Goal: Transaction & Acquisition: Purchase product/service

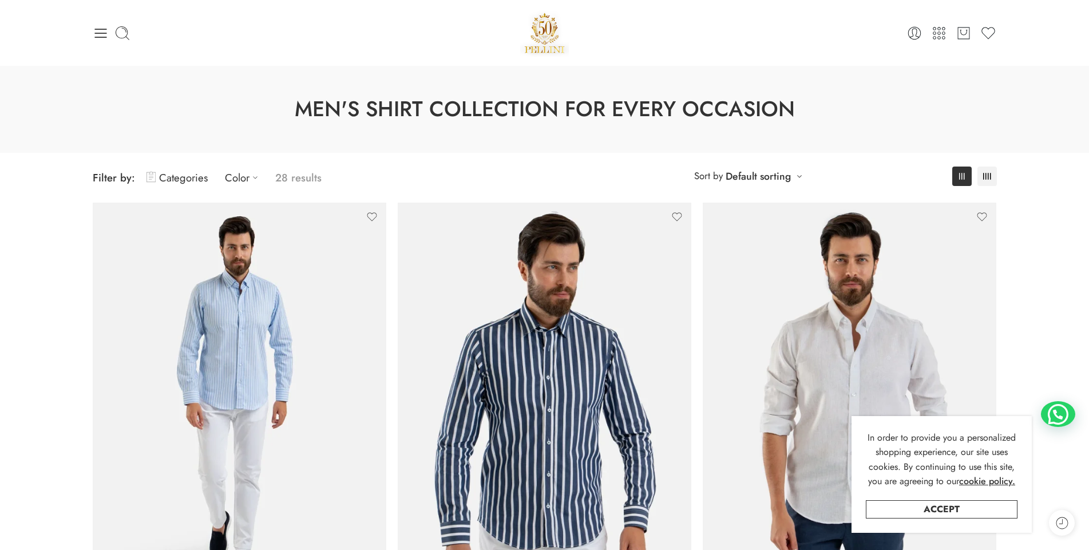
click at [101, 41] on div "0 Cart 0 Wishlist" at bounding box center [545, 33] width 904 height 49
click at [101, 37] on icon at bounding box center [100, 33] width 12 height 9
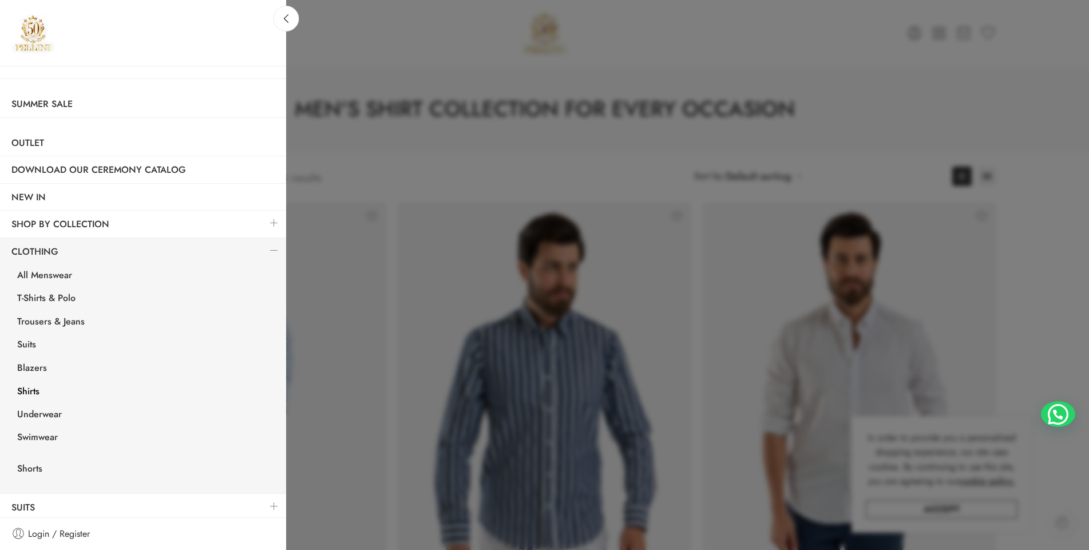
click at [268, 247] on link at bounding box center [274, 250] width 24 height 25
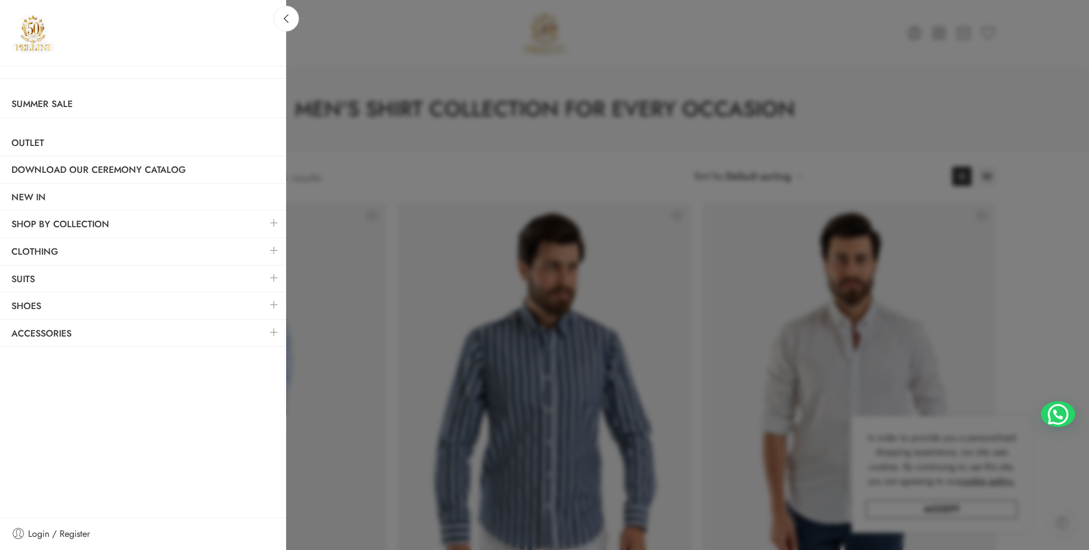
click at [271, 300] on link at bounding box center [274, 304] width 24 height 25
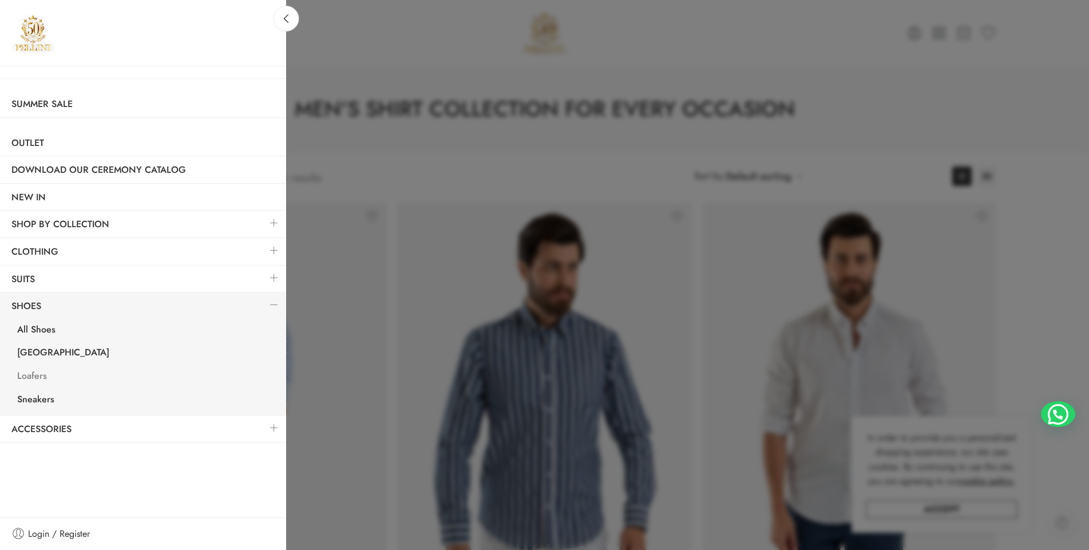
click at [34, 376] on link "Loafers" at bounding box center [146, 377] width 280 height 23
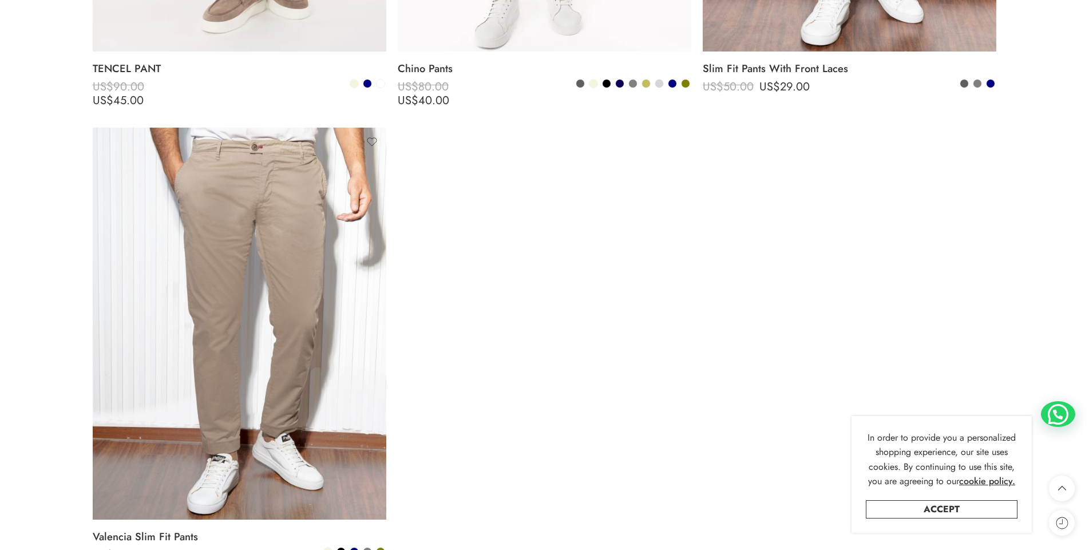
scroll to position [1602, 0]
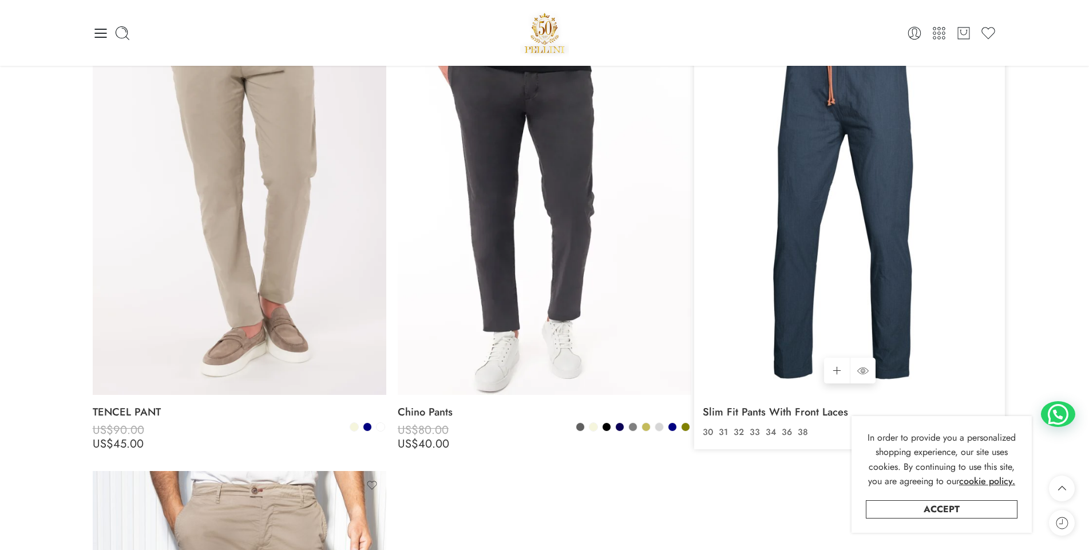
click at [780, 211] on img at bounding box center [850, 198] width 294 height 391
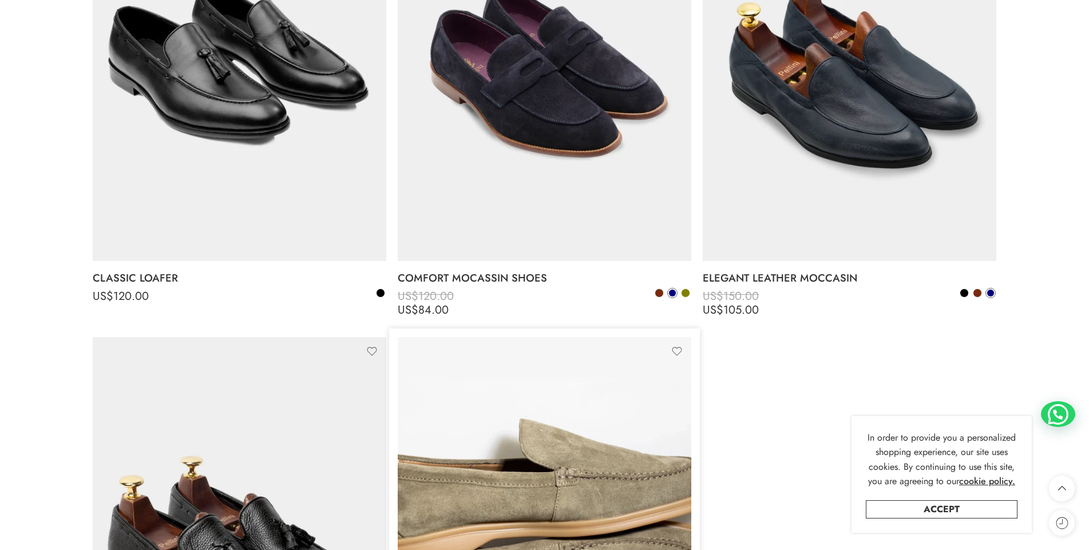
scroll to position [1144, 0]
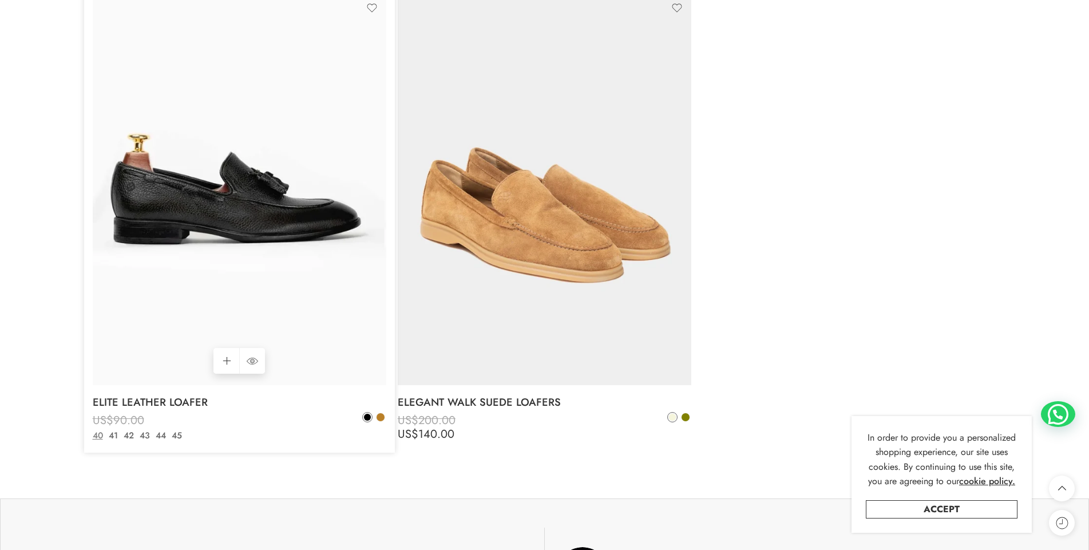
click at [296, 238] on img at bounding box center [240, 189] width 294 height 391
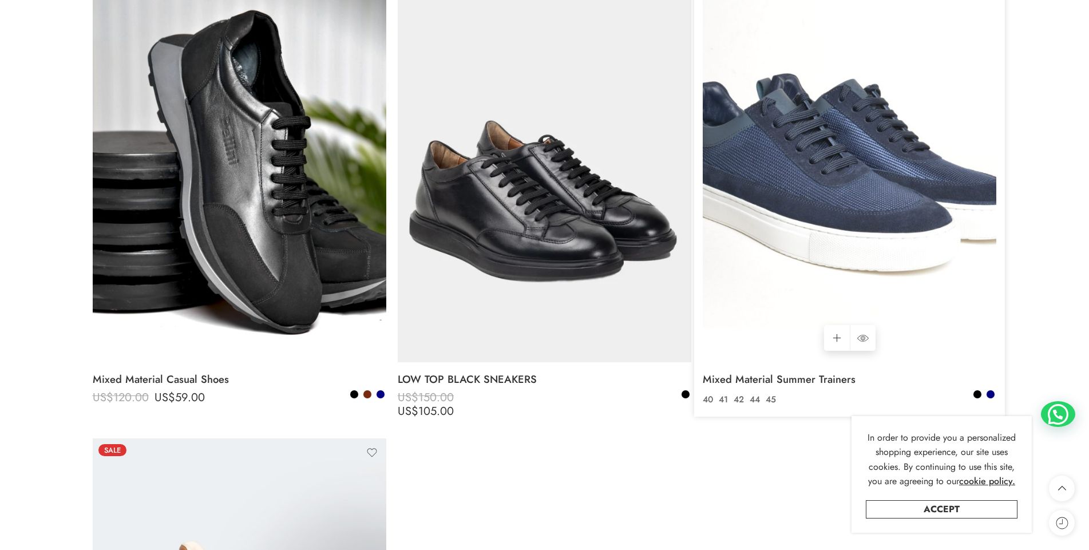
scroll to position [1659, 0]
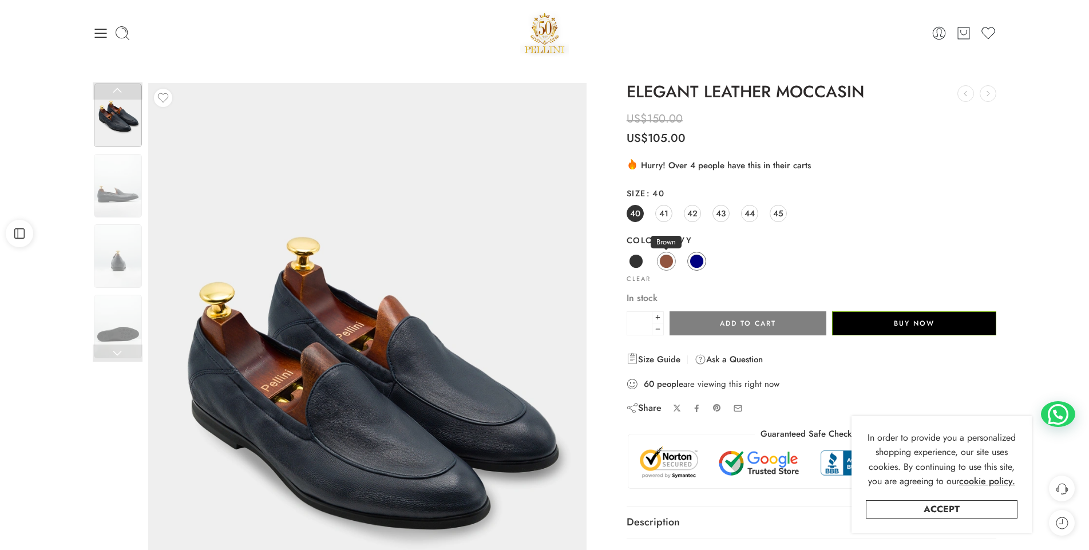
click at [665, 261] on span at bounding box center [666, 261] width 14 height 14
click at [121, 276] on img at bounding box center [118, 256] width 48 height 64
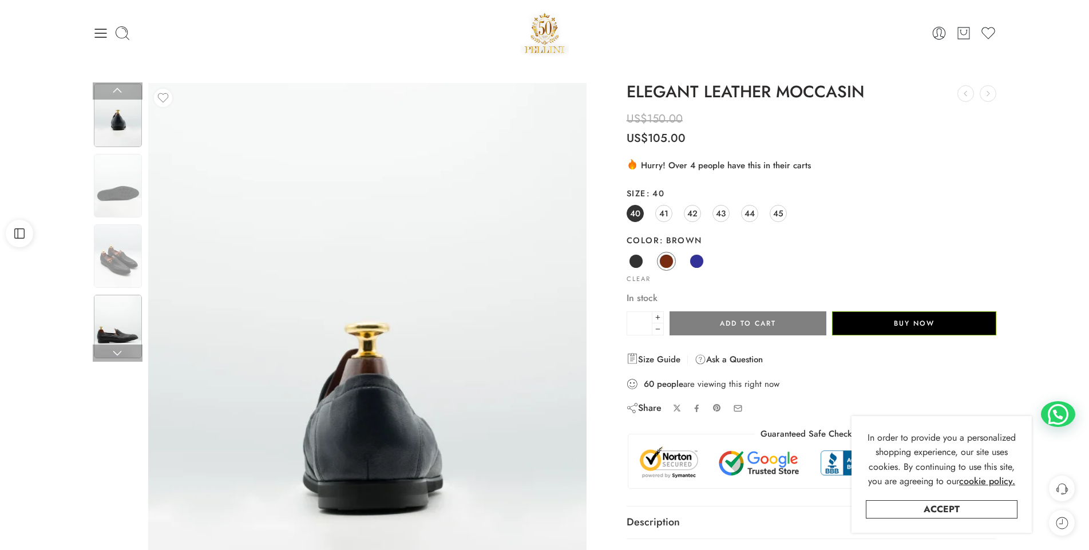
click at [119, 309] on img at bounding box center [118, 327] width 48 height 64
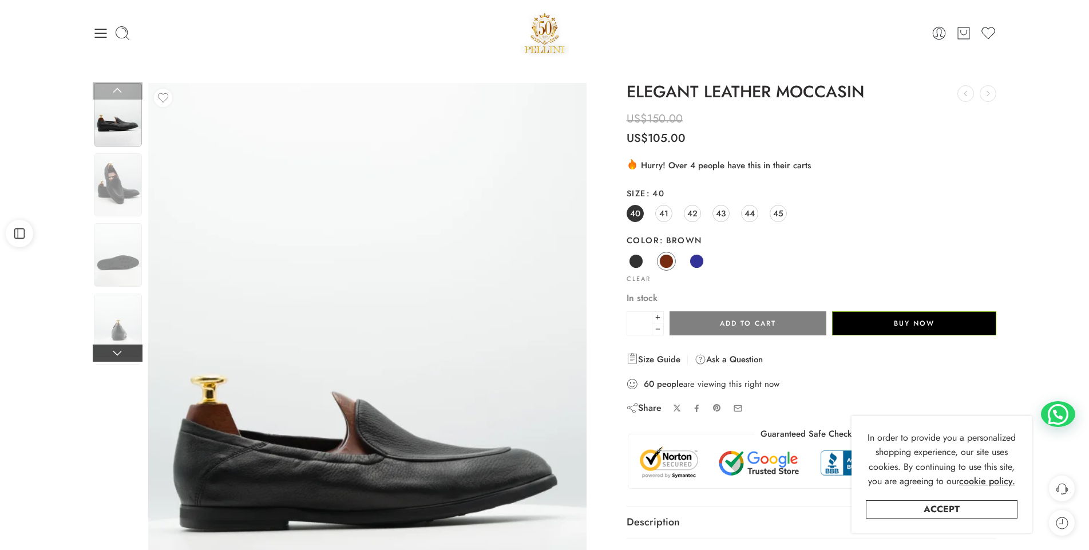
click at [113, 352] on link at bounding box center [118, 352] width 50 height 17
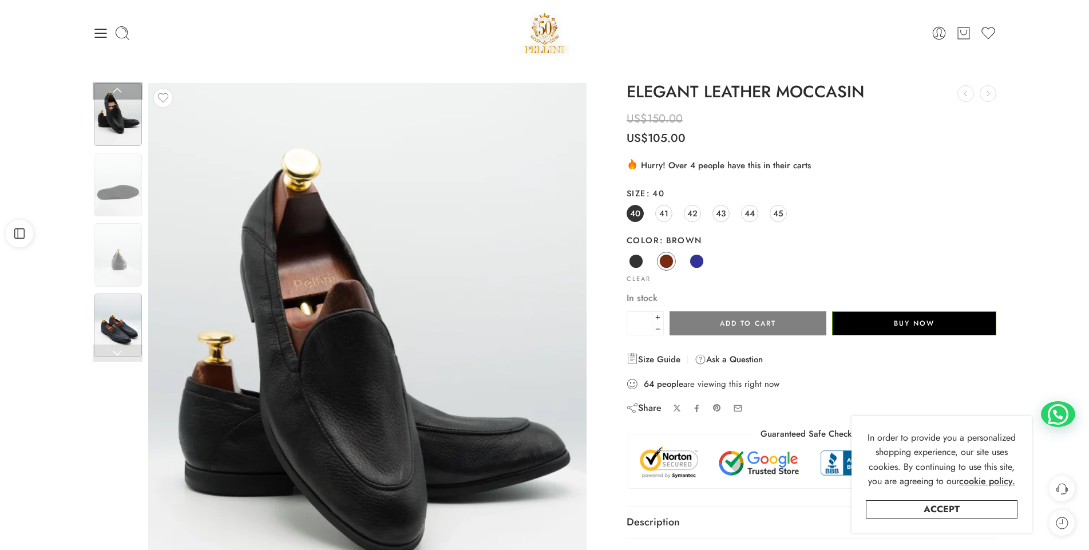
click at [115, 344] on img at bounding box center [118, 326] width 48 height 64
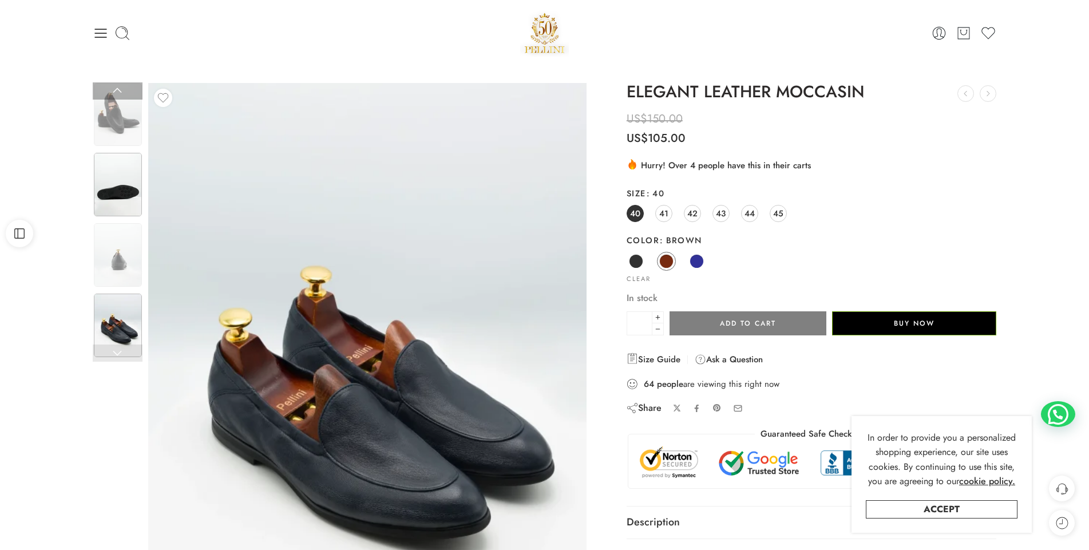
click at [120, 193] on img at bounding box center [118, 185] width 48 height 64
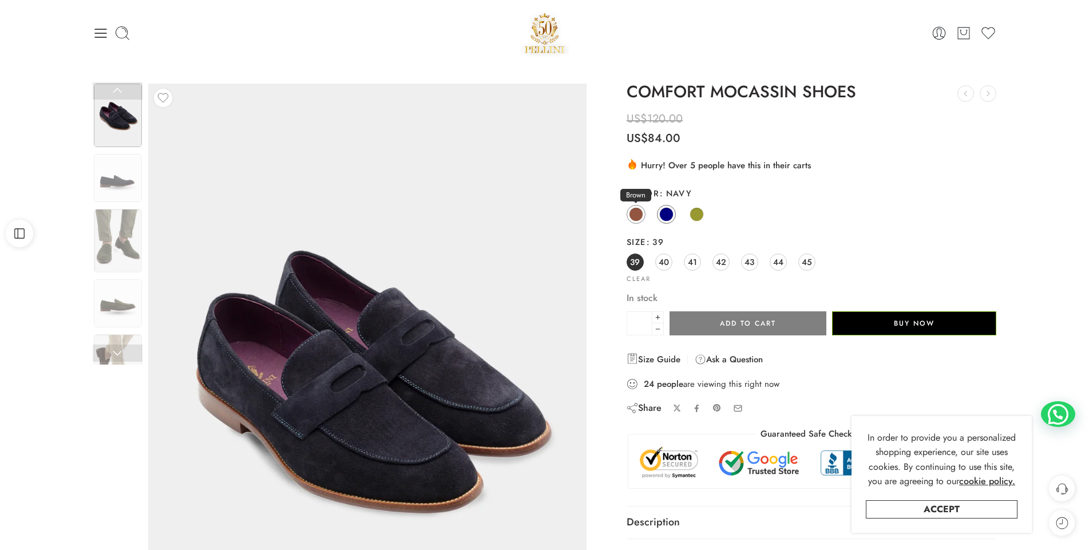
click at [637, 216] on span at bounding box center [636, 214] width 14 height 14
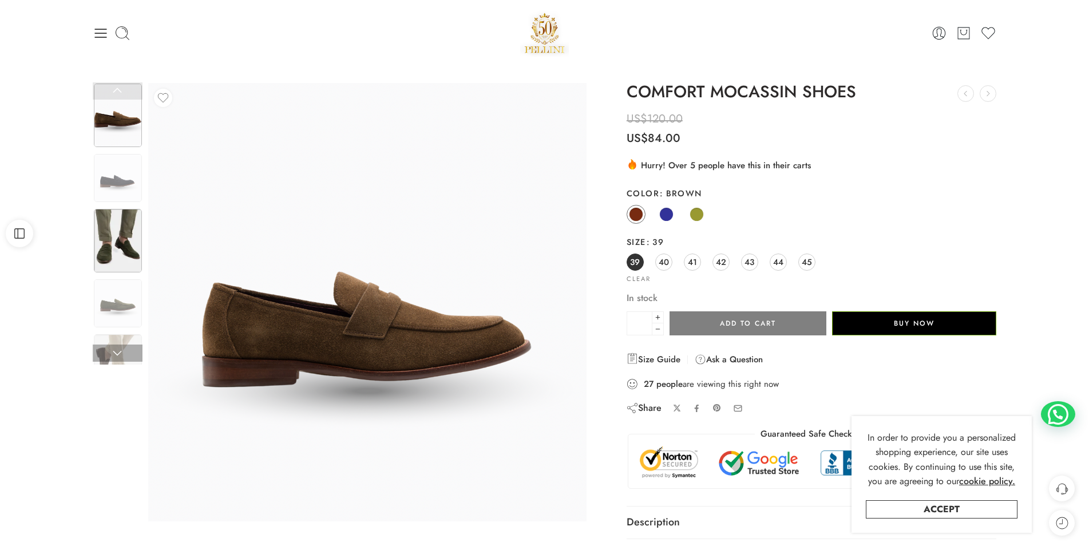
click at [121, 227] on img at bounding box center [118, 241] width 48 height 64
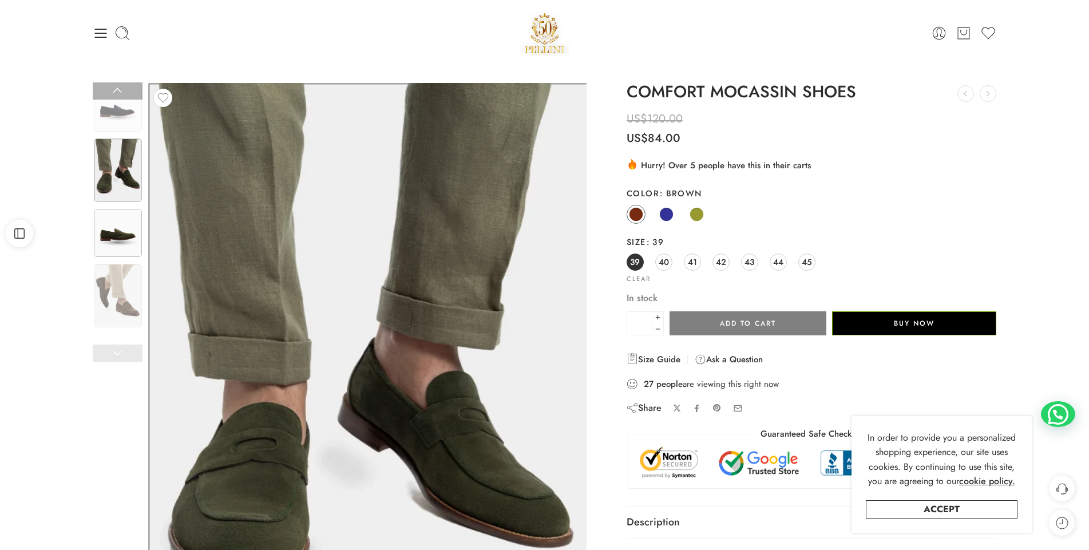
click at [104, 250] on img at bounding box center [118, 233] width 48 height 48
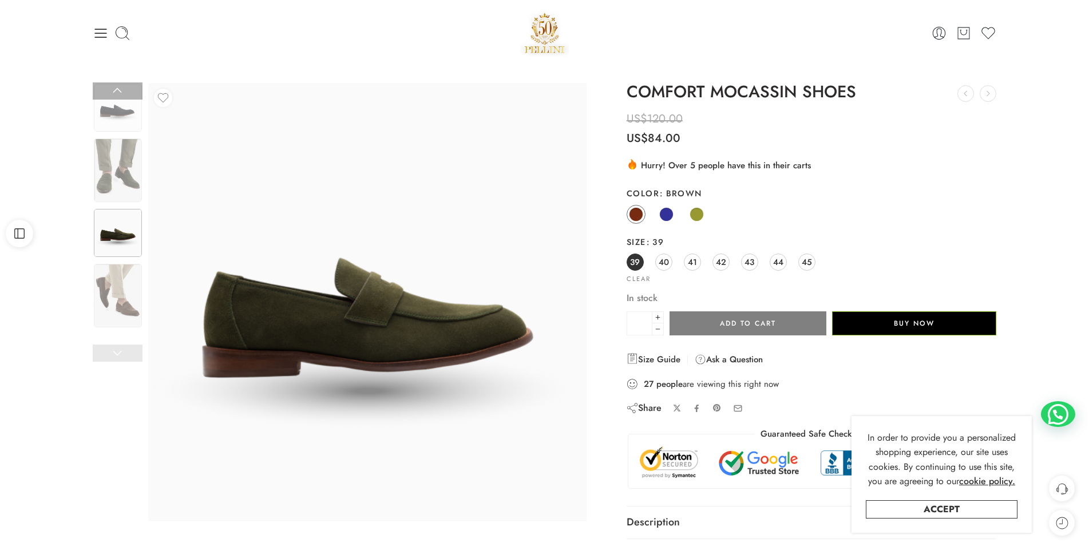
click at [113, 284] on img at bounding box center [118, 296] width 48 height 64
click at [117, 150] on img at bounding box center [118, 170] width 48 height 64
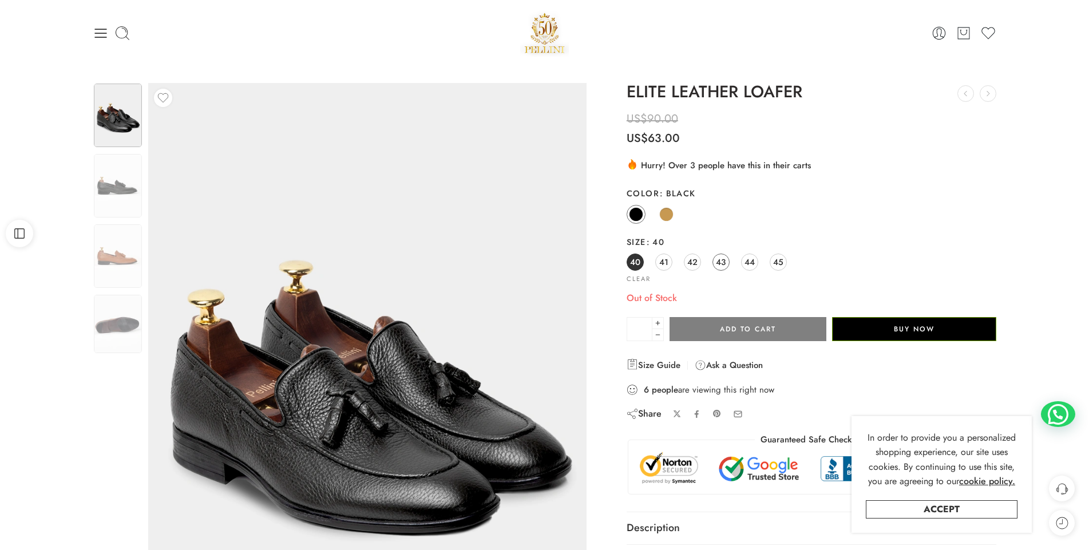
click at [717, 263] on span "43" at bounding box center [721, 261] width 10 height 15
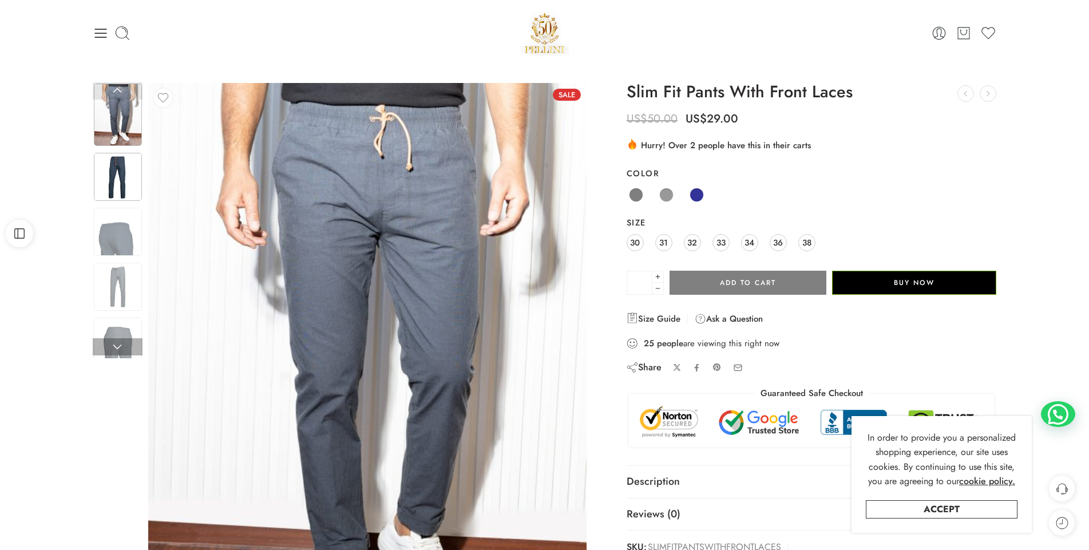
click at [116, 181] on img at bounding box center [118, 177] width 48 height 48
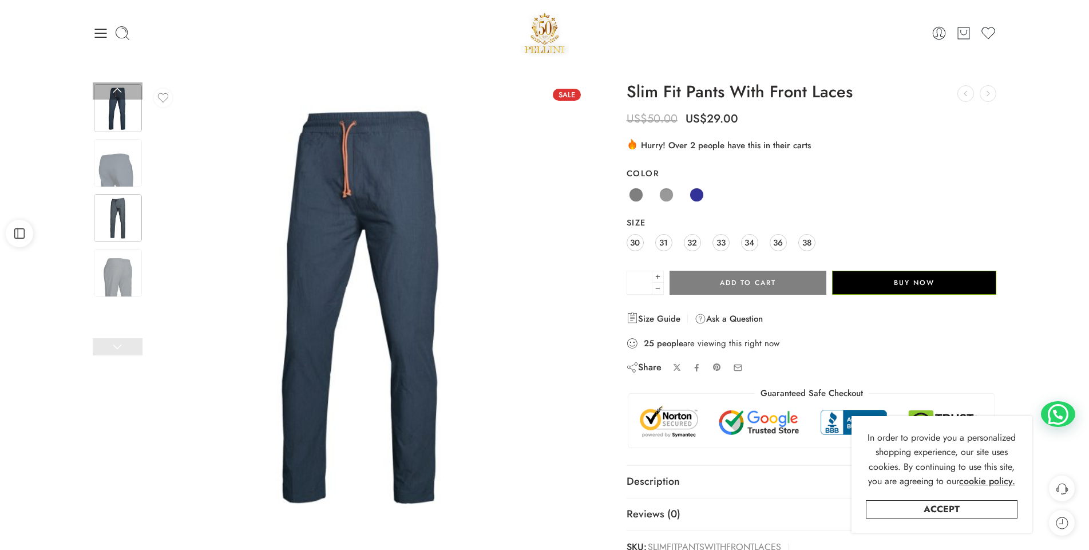
click at [127, 222] on img at bounding box center [118, 218] width 48 height 48
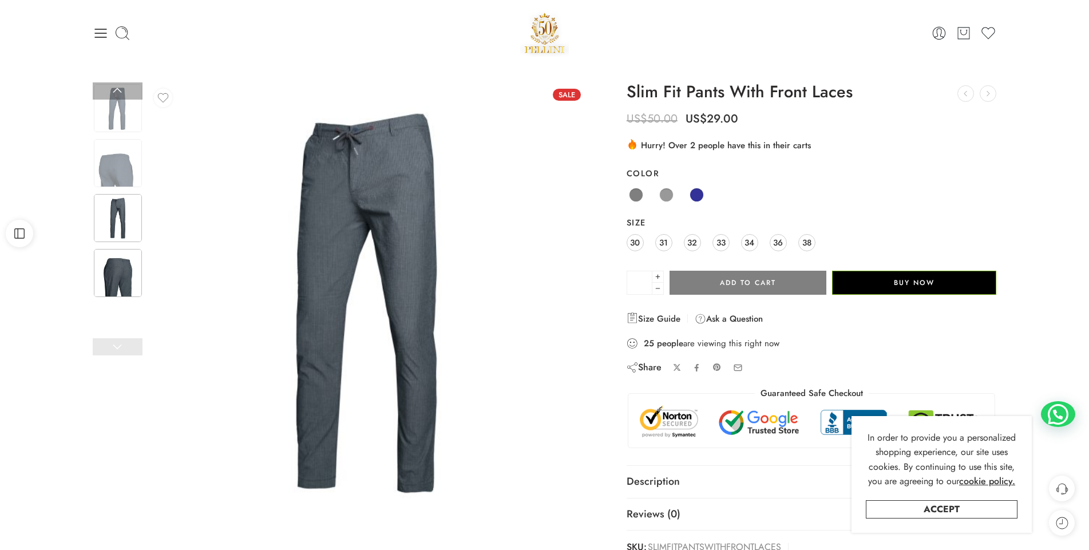
click at [125, 267] on img at bounding box center [118, 273] width 48 height 48
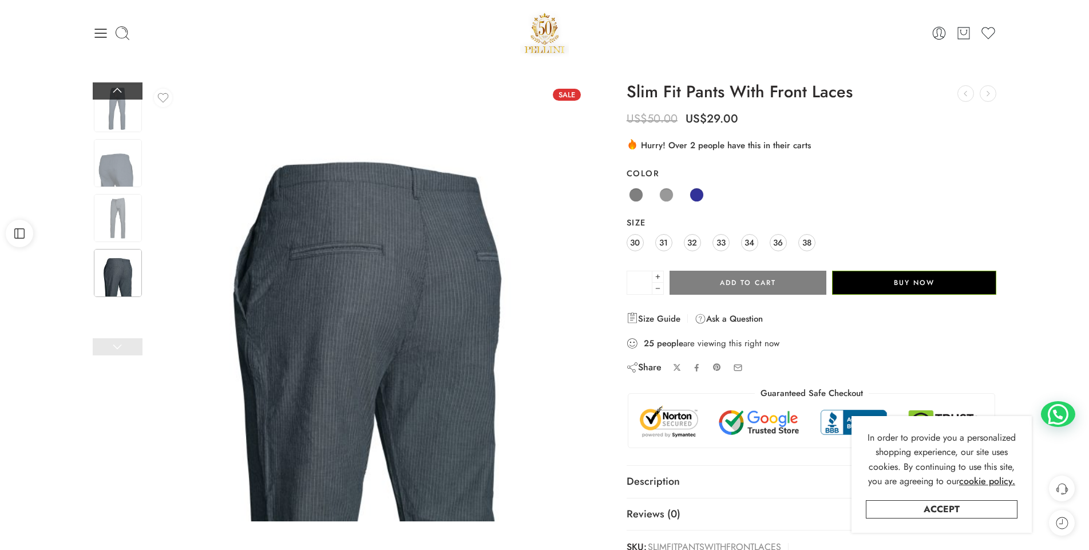
click at [117, 89] on link at bounding box center [118, 90] width 50 height 17
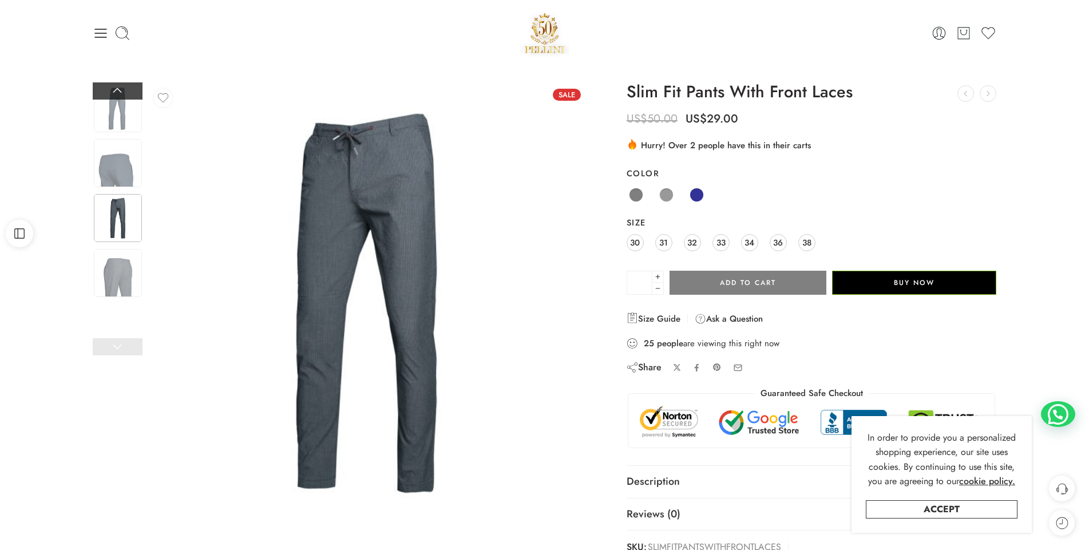
click at [117, 89] on link at bounding box center [118, 90] width 50 height 17
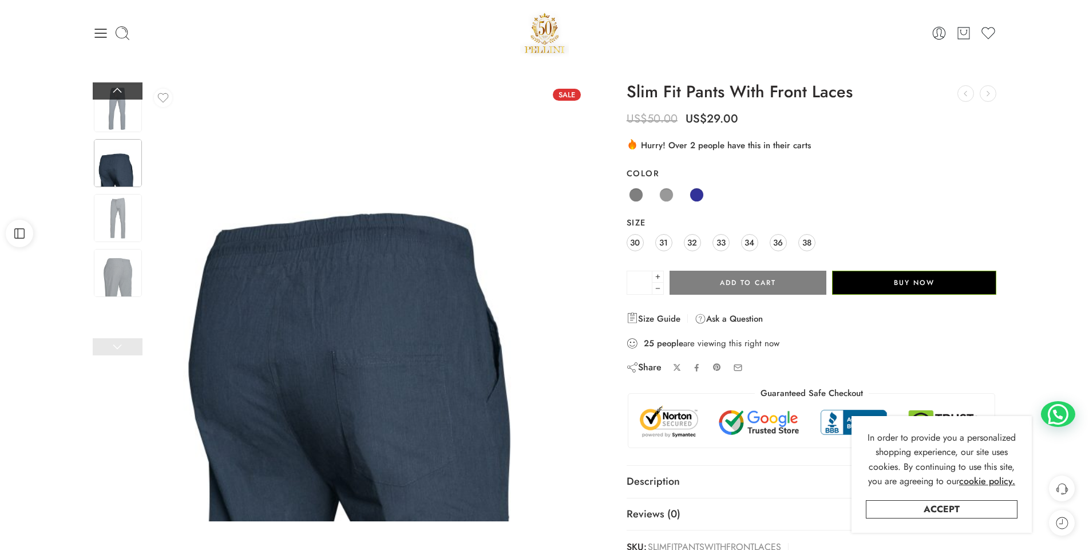
click at [123, 92] on link at bounding box center [118, 90] width 50 height 17
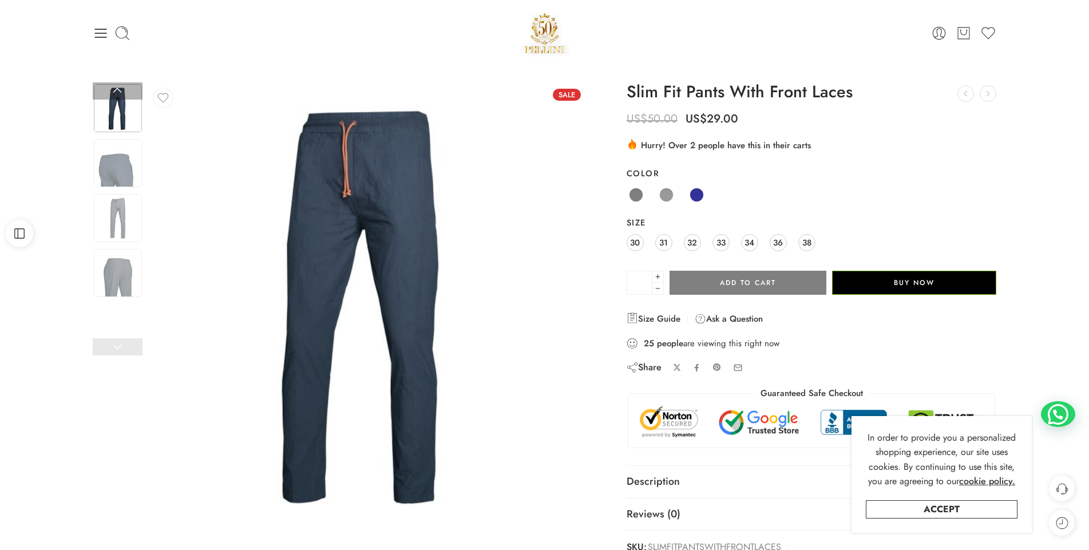
click at [116, 344] on link at bounding box center [118, 346] width 50 height 17
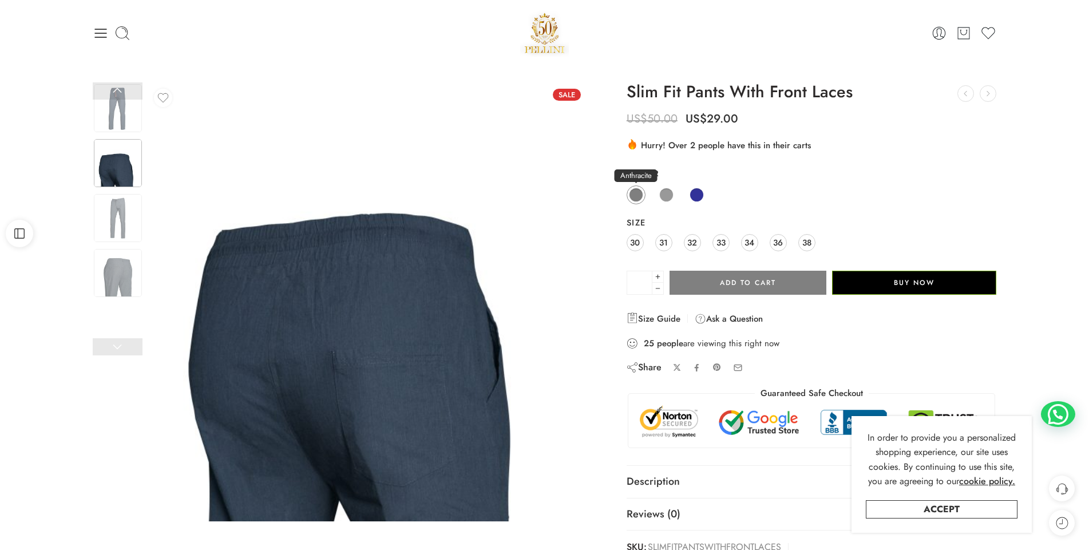
click at [641, 193] on span at bounding box center [636, 195] width 14 height 14
click at [664, 193] on span at bounding box center [666, 195] width 14 height 14
click at [636, 194] on span at bounding box center [636, 195] width 14 height 14
click at [703, 193] on span at bounding box center [696, 195] width 14 height 14
click at [119, 97] on link at bounding box center [118, 90] width 50 height 17
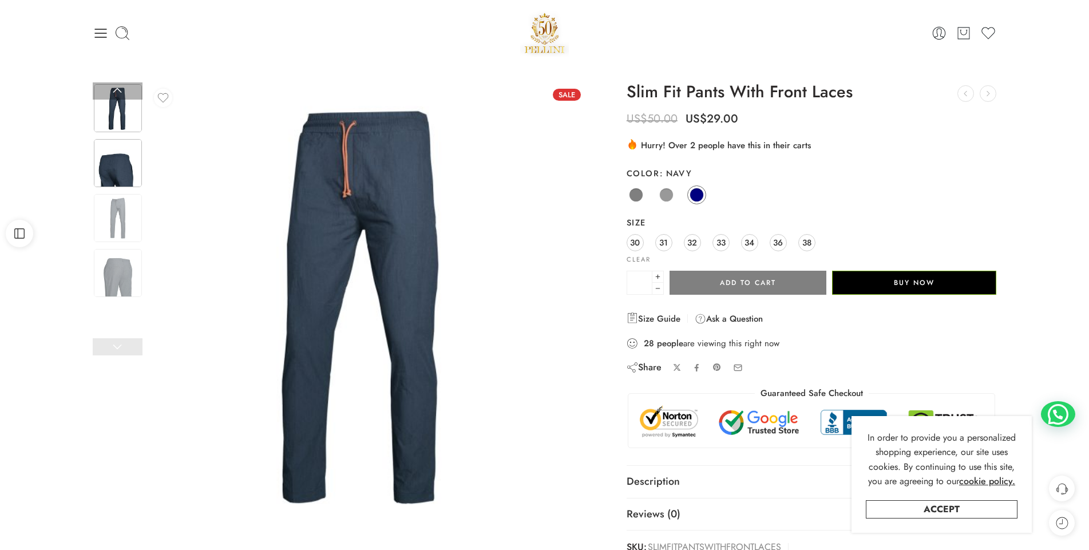
click at [128, 150] on img at bounding box center [118, 163] width 48 height 48
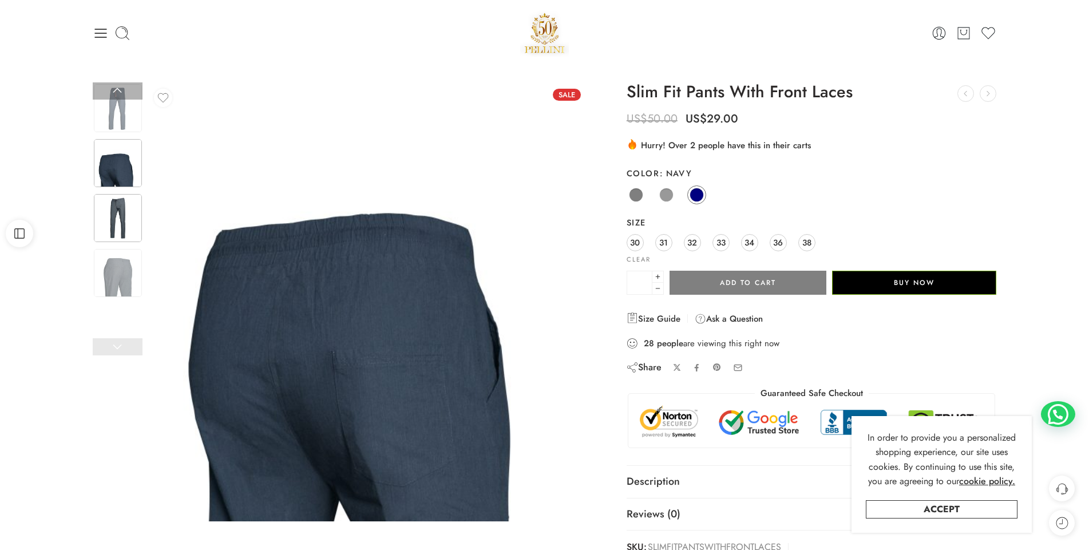
click at [125, 206] on img at bounding box center [118, 218] width 48 height 48
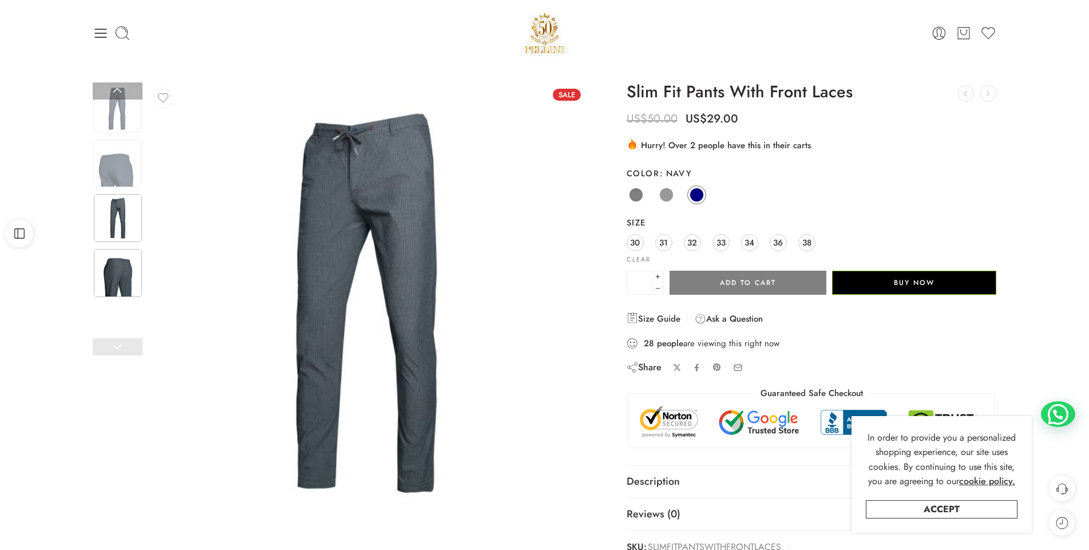
click at [122, 269] on img at bounding box center [118, 273] width 48 height 48
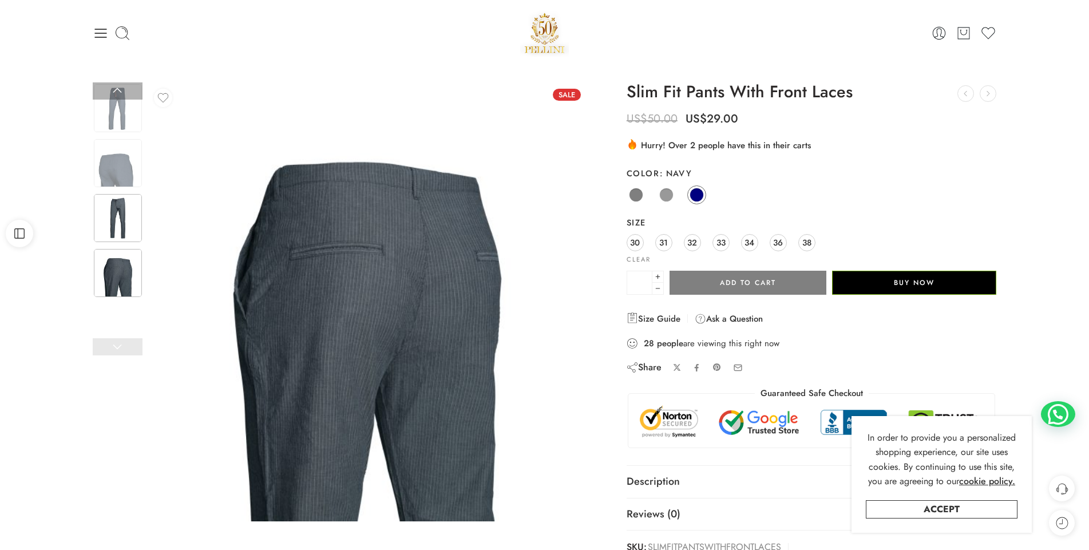
click at [129, 216] on img at bounding box center [118, 218] width 48 height 48
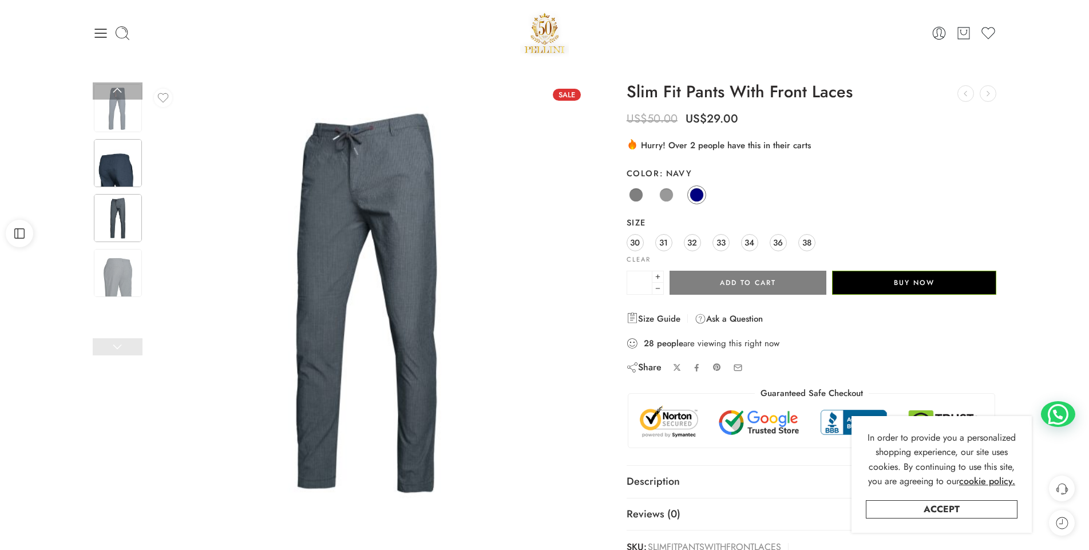
click at [132, 176] on img at bounding box center [118, 163] width 48 height 48
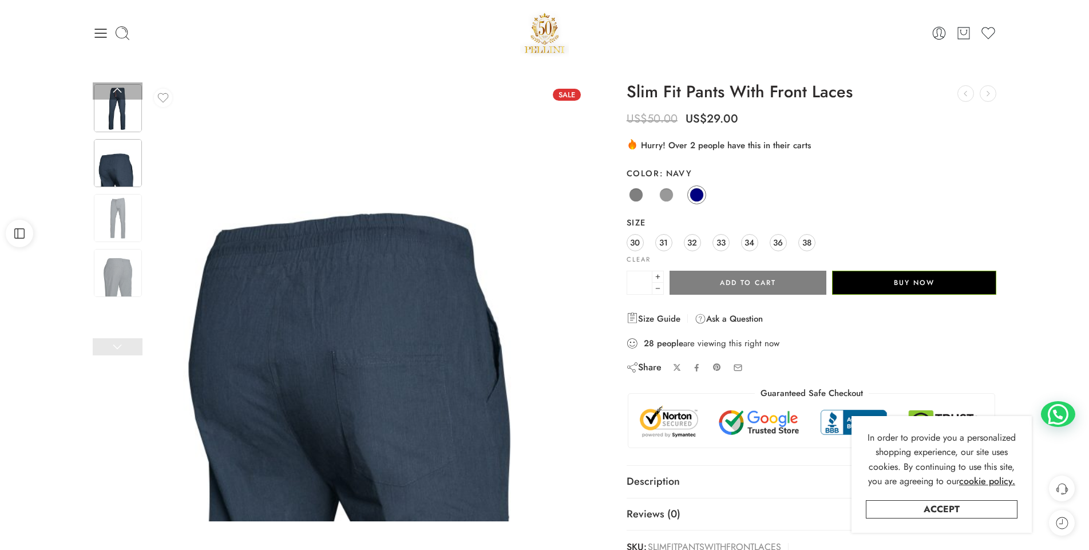
click at [130, 116] on img at bounding box center [118, 108] width 48 height 48
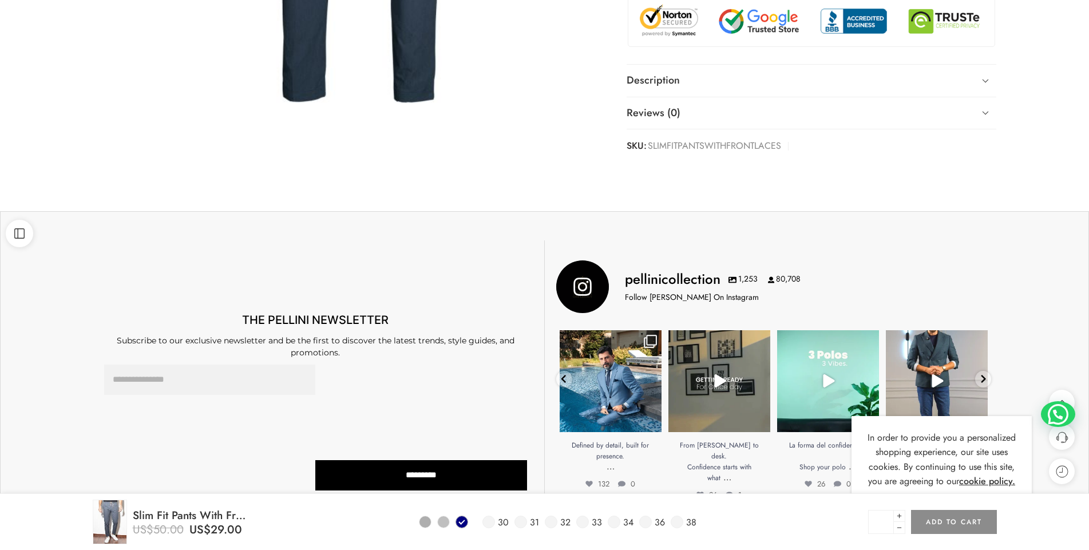
scroll to position [229, 0]
